Goal: Task Accomplishment & Management: Complete application form

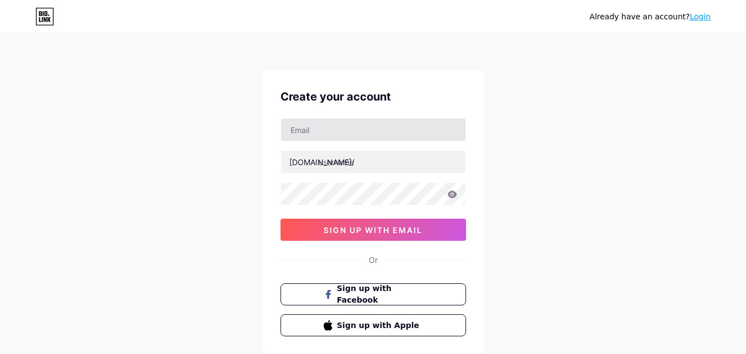
scroll to position [55, 0]
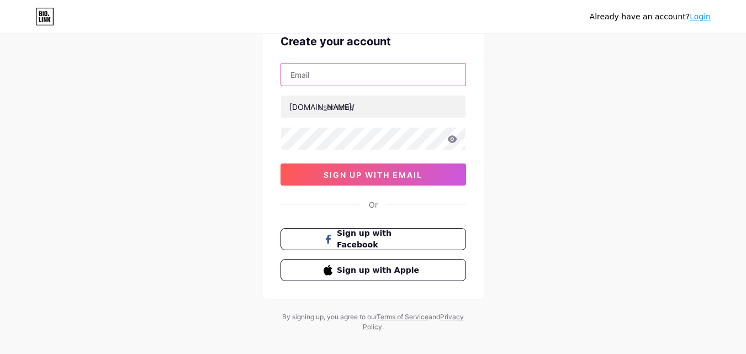
click at [331, 80] on input "text" at bounding box center [373, 74] width 184 height 22
type input "[EMAIL_ADDRESS][DOMAIN_NAME]"
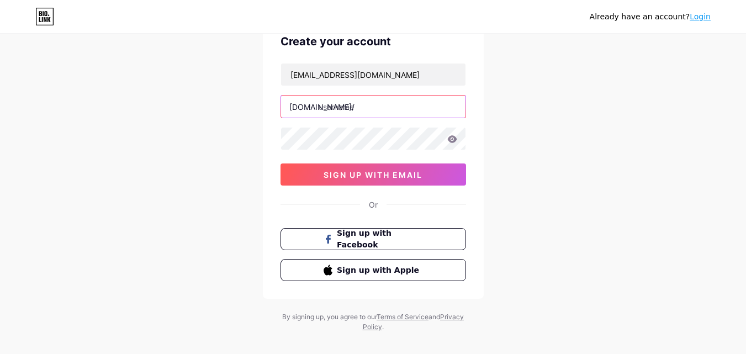
click at [334, 114] on input "text" at bounding box center [373, 107] width 184 height 22
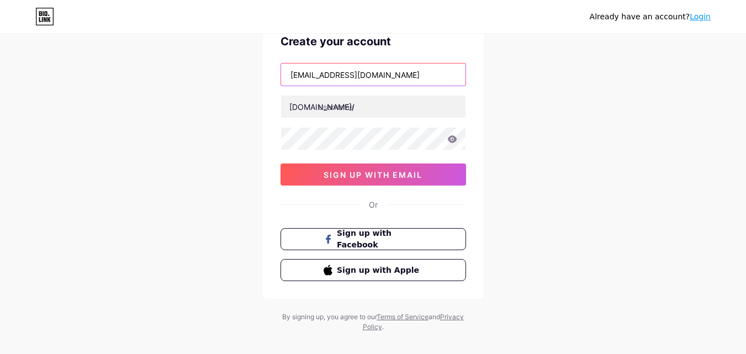
click at [313, 79] on input "[EMAIL_ADDRESS][DOMAIN_NAME]" at bounding box center [373, 74] width 184 height 22
click at [313, 80] on input "[EMAIL_ADDRESS][DOMAIN_NAME]" at bounding box center [373, 74] width 184 height 22
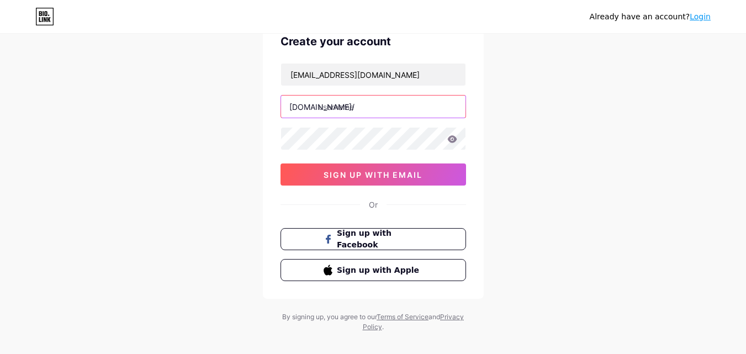
click at [348, 107] on input "text" at bounding box center [373, 107] width 184 height 22
paste input "proofcert3"
type input "proofcert3"
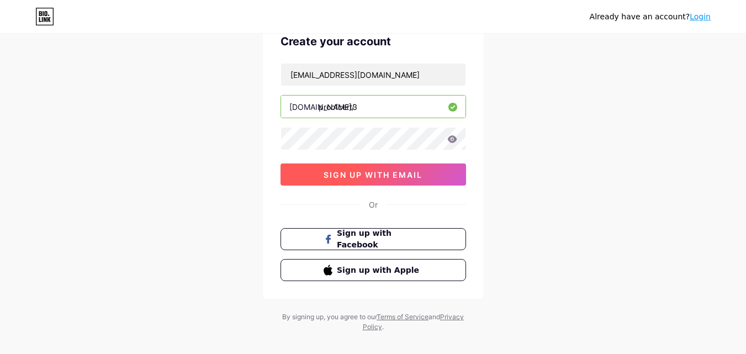
click at [335, 168] on button "sign up with email" at bounding box center [373, 174] width 186 height 22
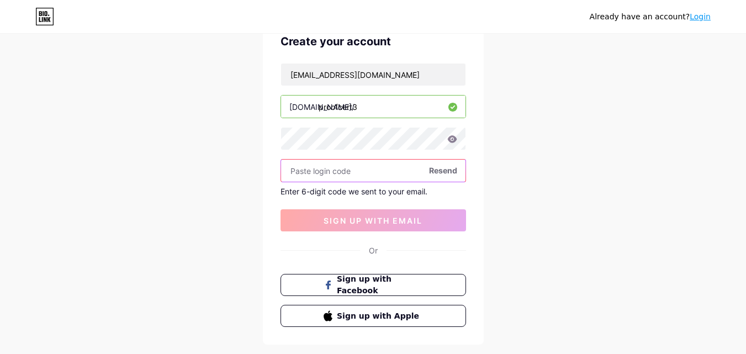
click at [308, 177] on input "text" at bounding box center [373, 171] width 184 height 22
paste input "200178"
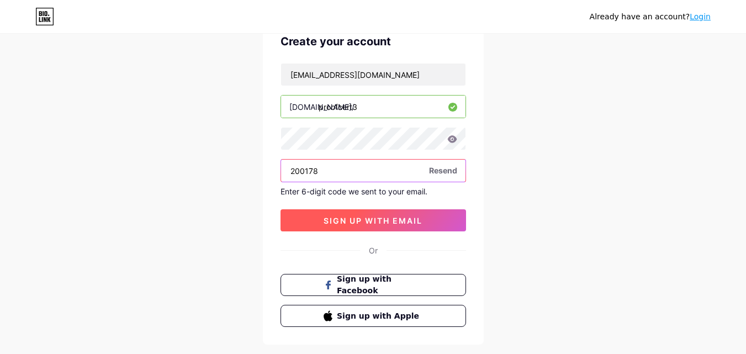
type input "200178"
click at [331, 223] on span "sign up with email" at bounding box center [373, 220] width 99 height 9
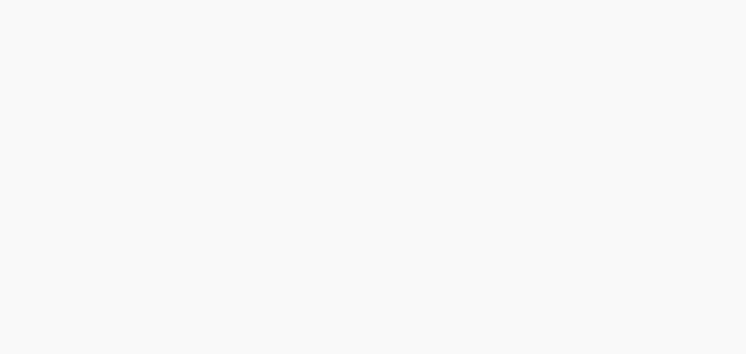
scroll to position [0, 0]
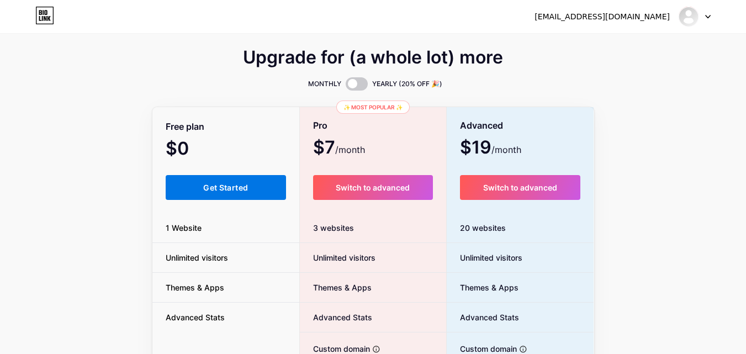
click at [181, 183] on button "Get Started" at bounding box center [226, 187] width 121 height 25
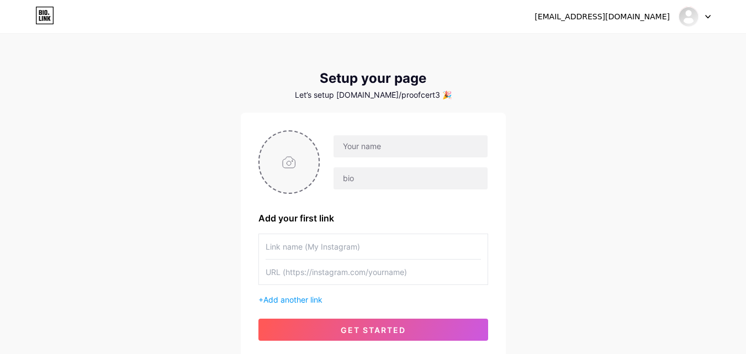
click at [293, 165] on input "file" at bounding box center [289, 161] width 60 height 61
type input "C:\fakepath\canva logo pf.jpg"
click at [382, 148] on input "text" at bounding box center [409, 146] width 153 height 22
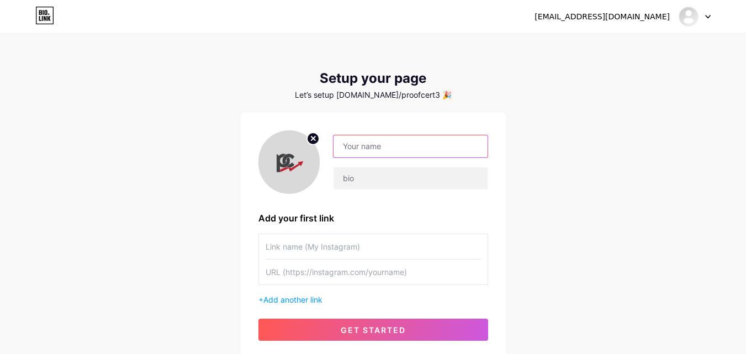
click at [359, 146] on input "text" at bounding box center [409, 146] width 153 height 22
paste input "ProofCert"
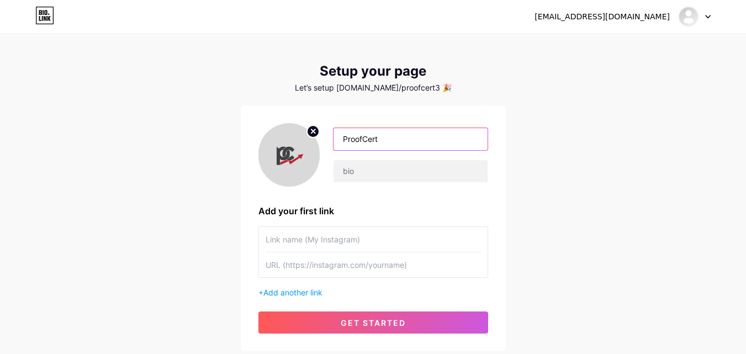
scroll to position [84, 0]
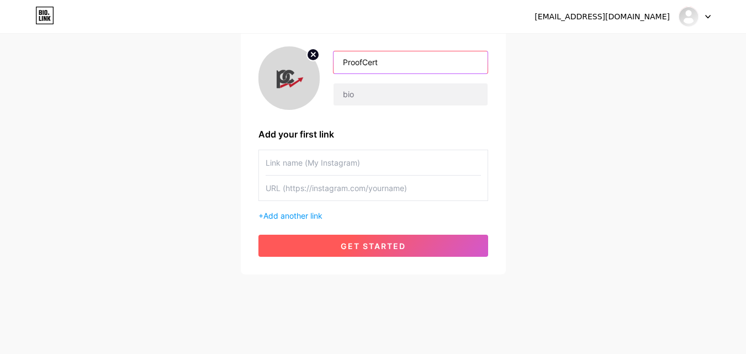
type input "ProofCert"
click at [341, 248] on span "get started" at bounding box center [373, 245] width 65 height 9
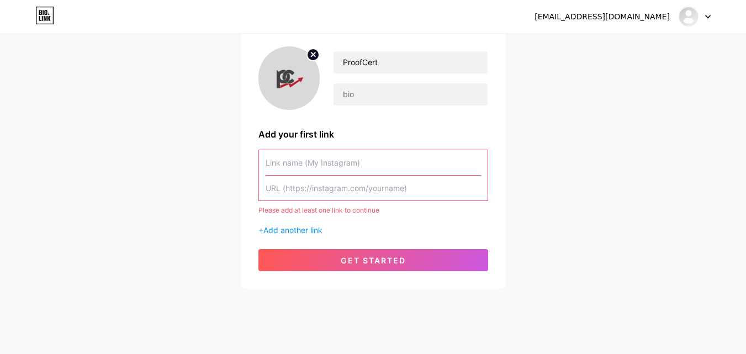
click at [292, 166] on input "text" at bounding box center [373, 162] width 215 height 25
